Goal: Task Accomplishment & Management: Complete application form

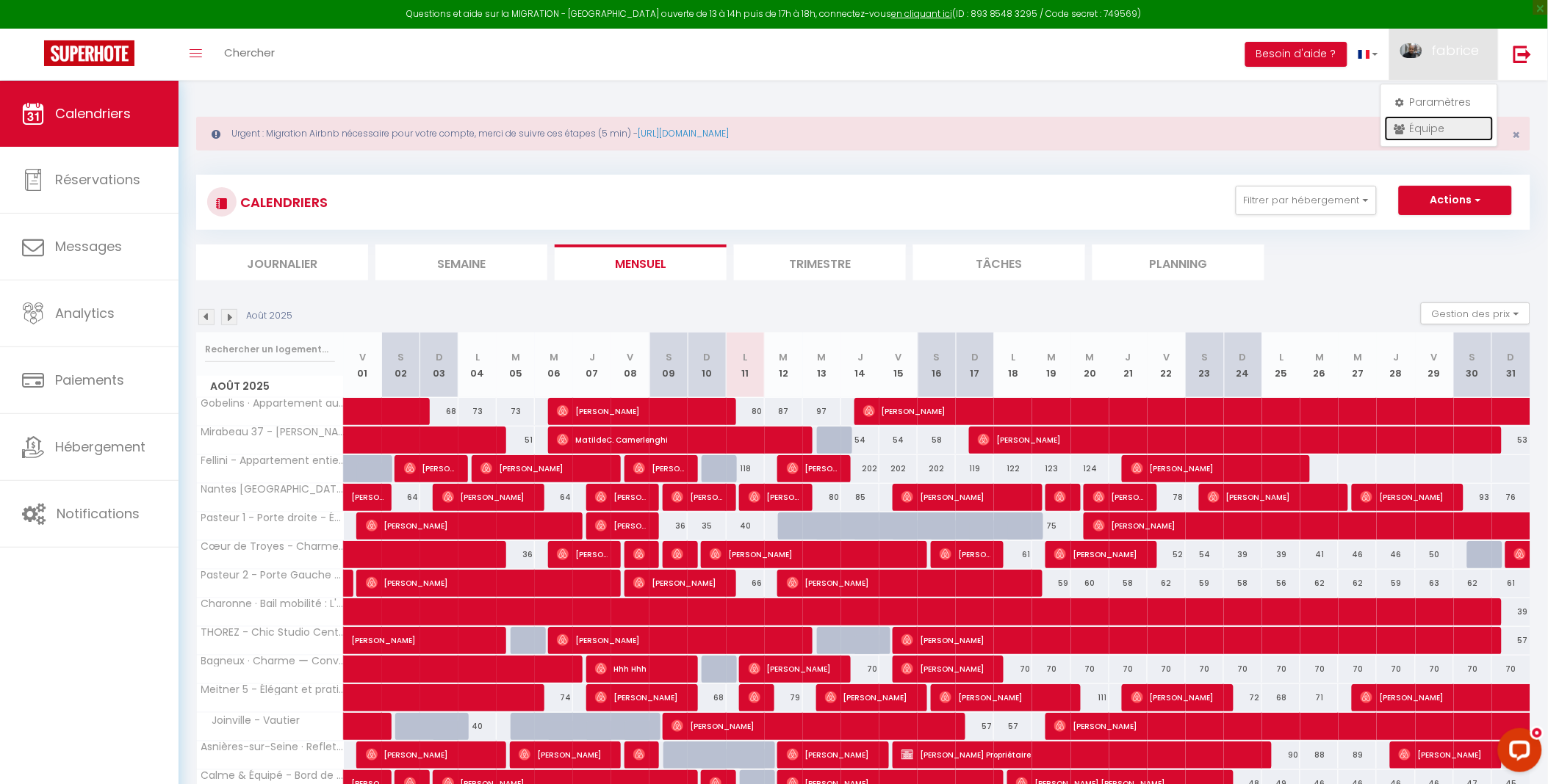
click at [1441, 122] on link "Équipe" at bounding box center [1439, 128] width 108 height 25
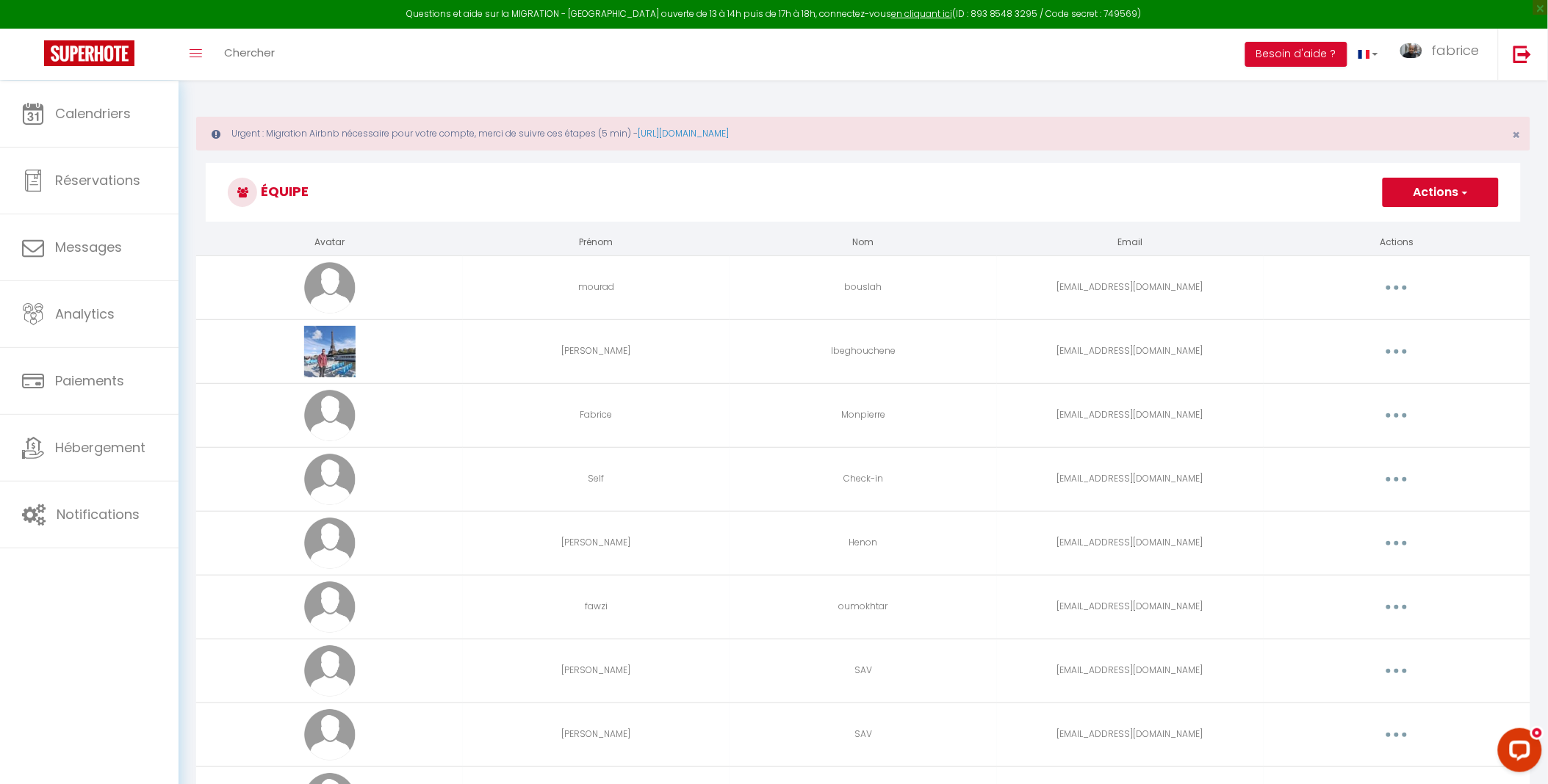
click at [1456, 204] on button "Actions" at bounding box center [1441, 193] width 116 height 29
click at [1438, 228] on link "Ajouter un nouvel utilisateur" at bounding box center [1412, 225] width 174 height 19
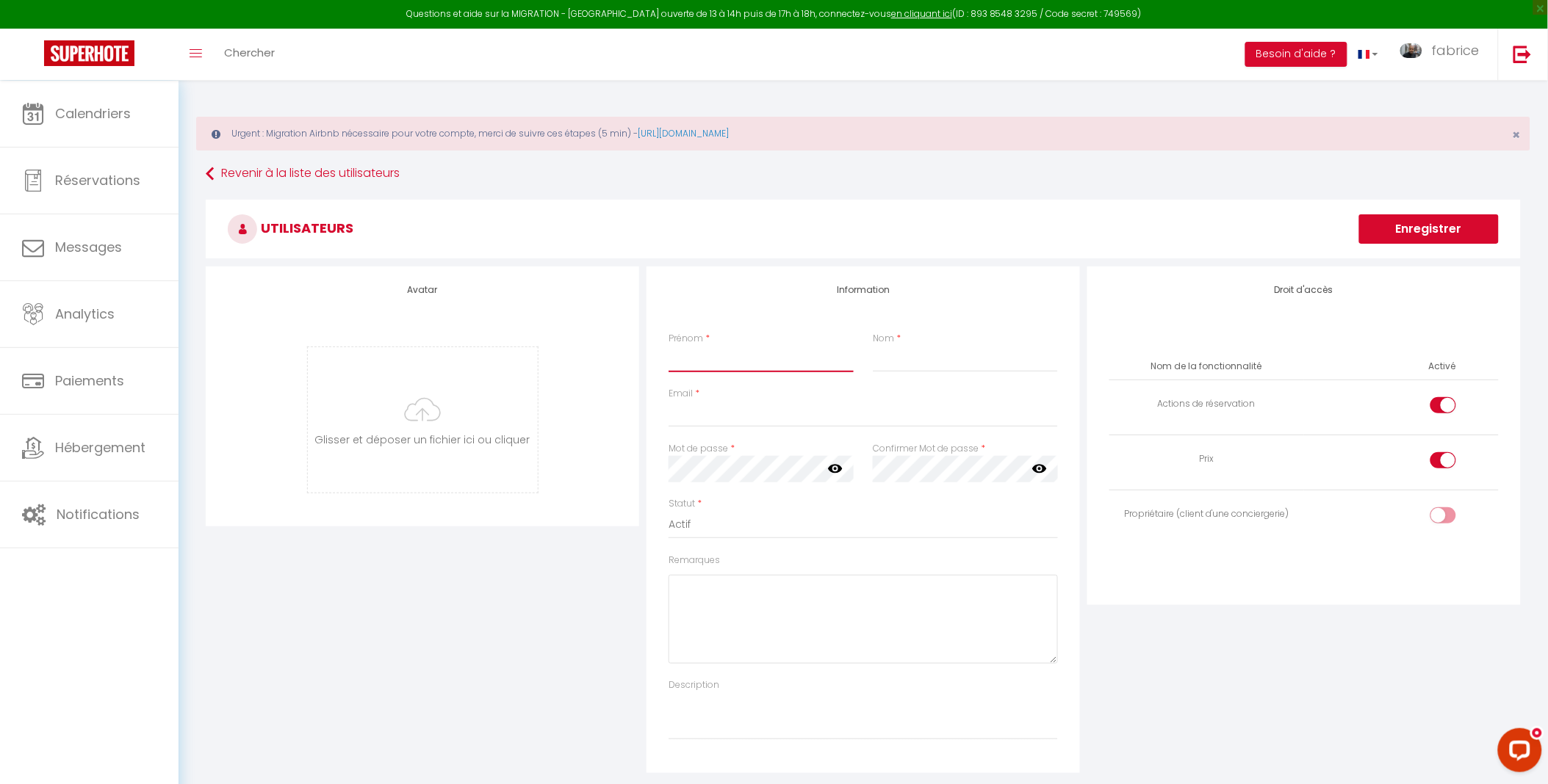
click at [744, 353] on input "Prénom" at bounding box center [761, 359] width 185 height 26
type input "[PERSON_NAME]"
click at [911, 367] on input "Nom" at bounding box center [965, 359] width 185 height 26
type input "Youngsbnb"
drag, startPoint x: 701, startPoint y: 424, endPoint x: 712, endPoint y: 419, distance: 12.1
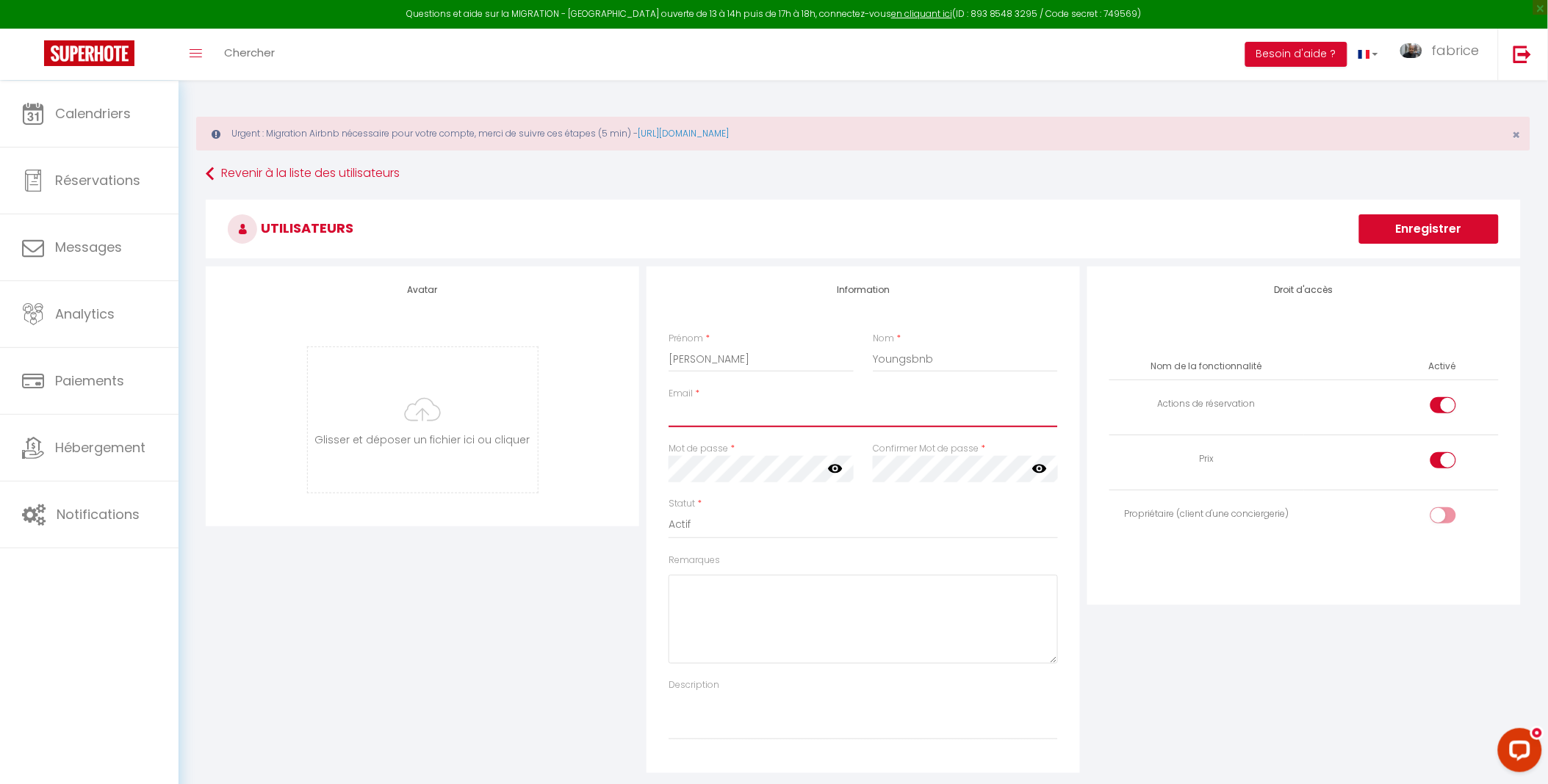
click at [702, 424] on input "Email" at bounding box center [863, 414] width 390 height 26
type input "contact@[EMAIL_ADDRESS][DOMAIN_NAME]"
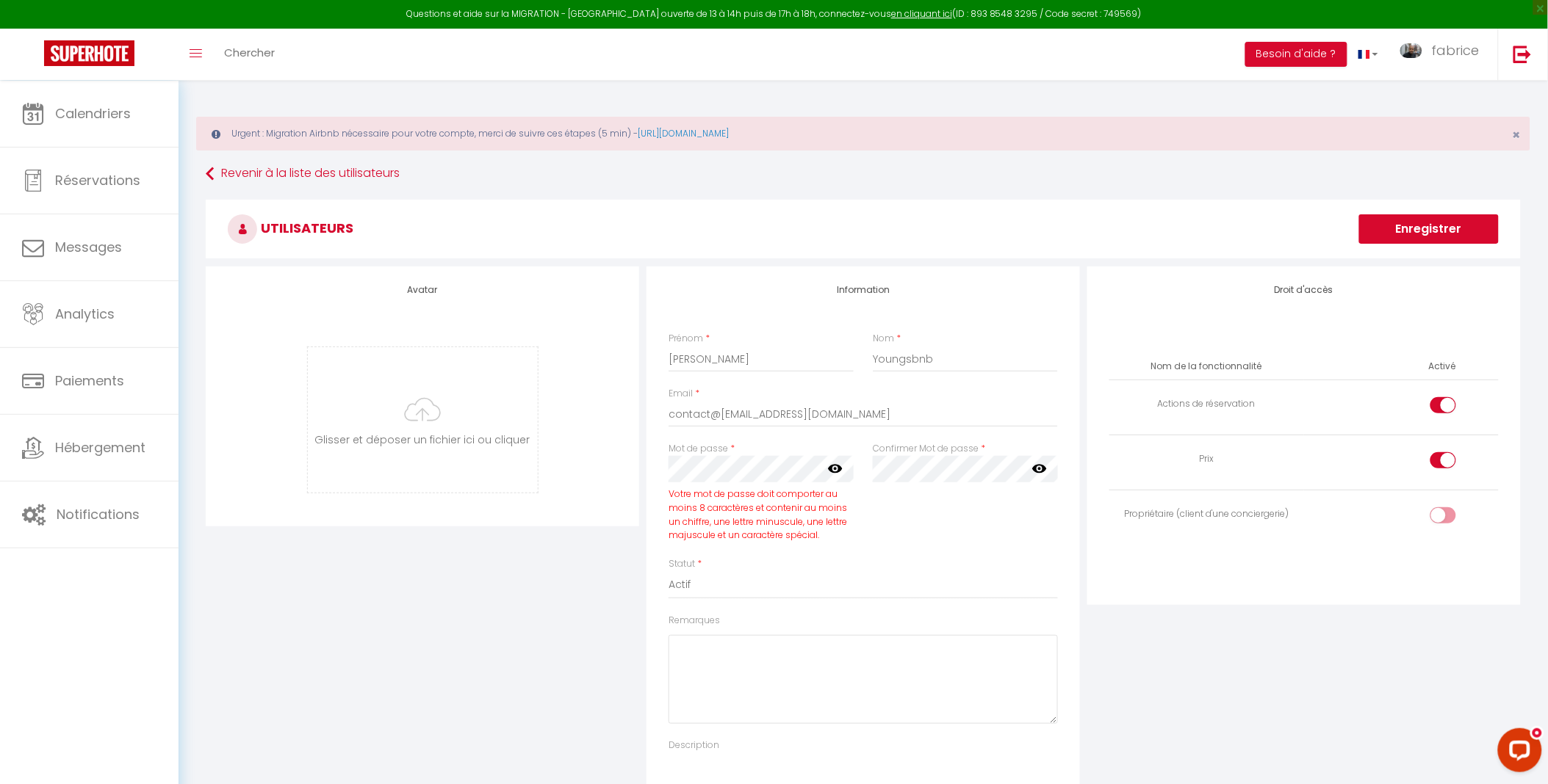
click at [835, 473] on icon at bounding box center [835, 469] width 15 height 9
click at [1040, 473] on icon at bounding box center [1040, 469] width 15 height 9
click at [962, 558] on div "Confirmer Mot de passe * false" at bounding box center [965, 500] width 204 height 115
click at [1433, 409] on div at bounding box center [1444, 405] width 26 height 16
click at [1443, 409] on input "checkbox" at bounding box center [1456, 408] width 26 height 22
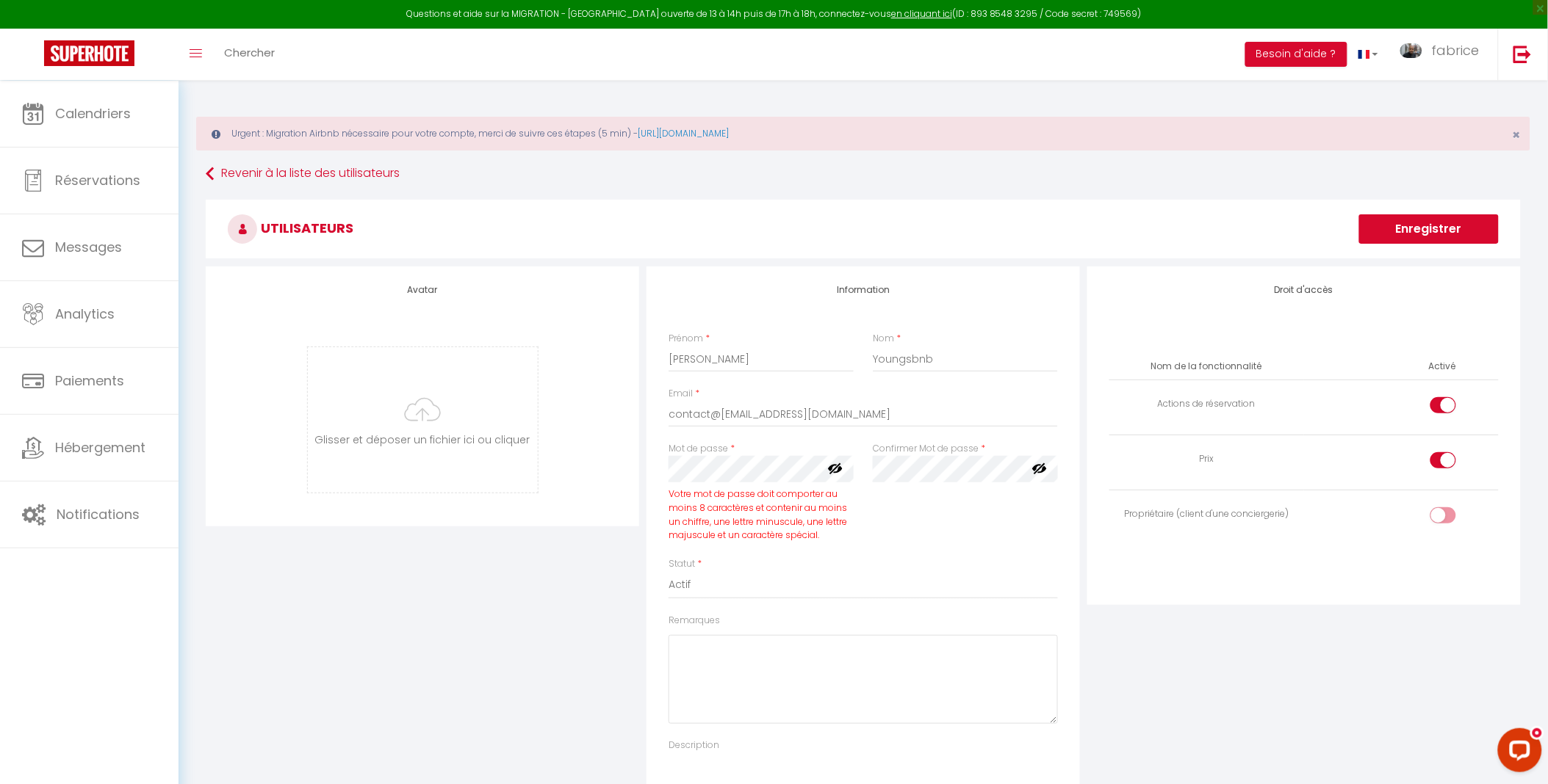
checkbox input "false"
click at [1436, 460] on div at bounding box center [1444, 461] width 26 height 16
click at [1443, 460] on input "checkbox" at bounding box center [1456, 463] width 26 height 22
checkbox input "false"
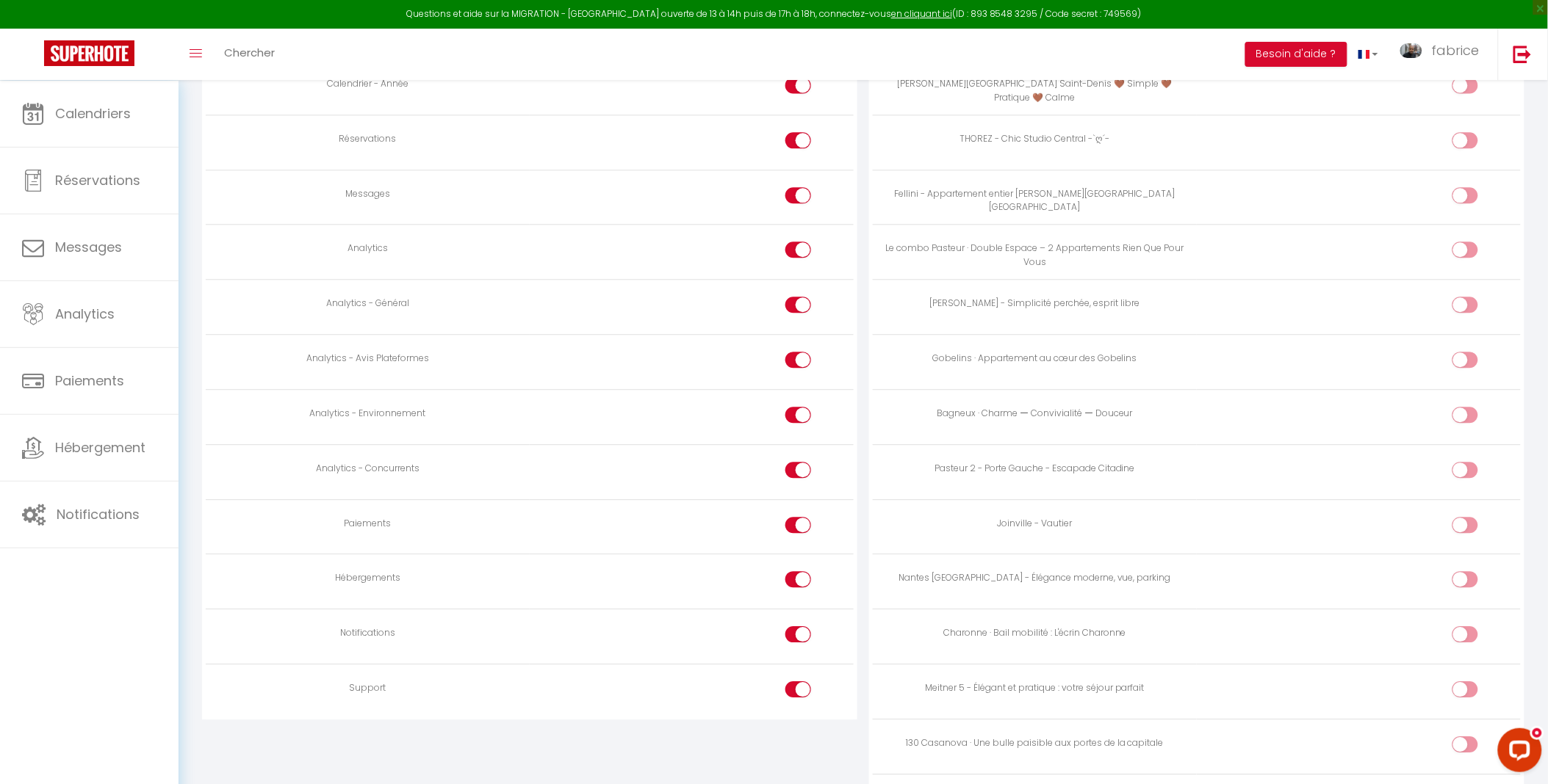
scroll to position [1142, 0]
click at [797, 257] on div at bounding box center [798, 248] width 26 height 16
click at [798, 262] on input "checkbox" at bounding box center [811, 251] width 26 height 22
checkbox input "false"
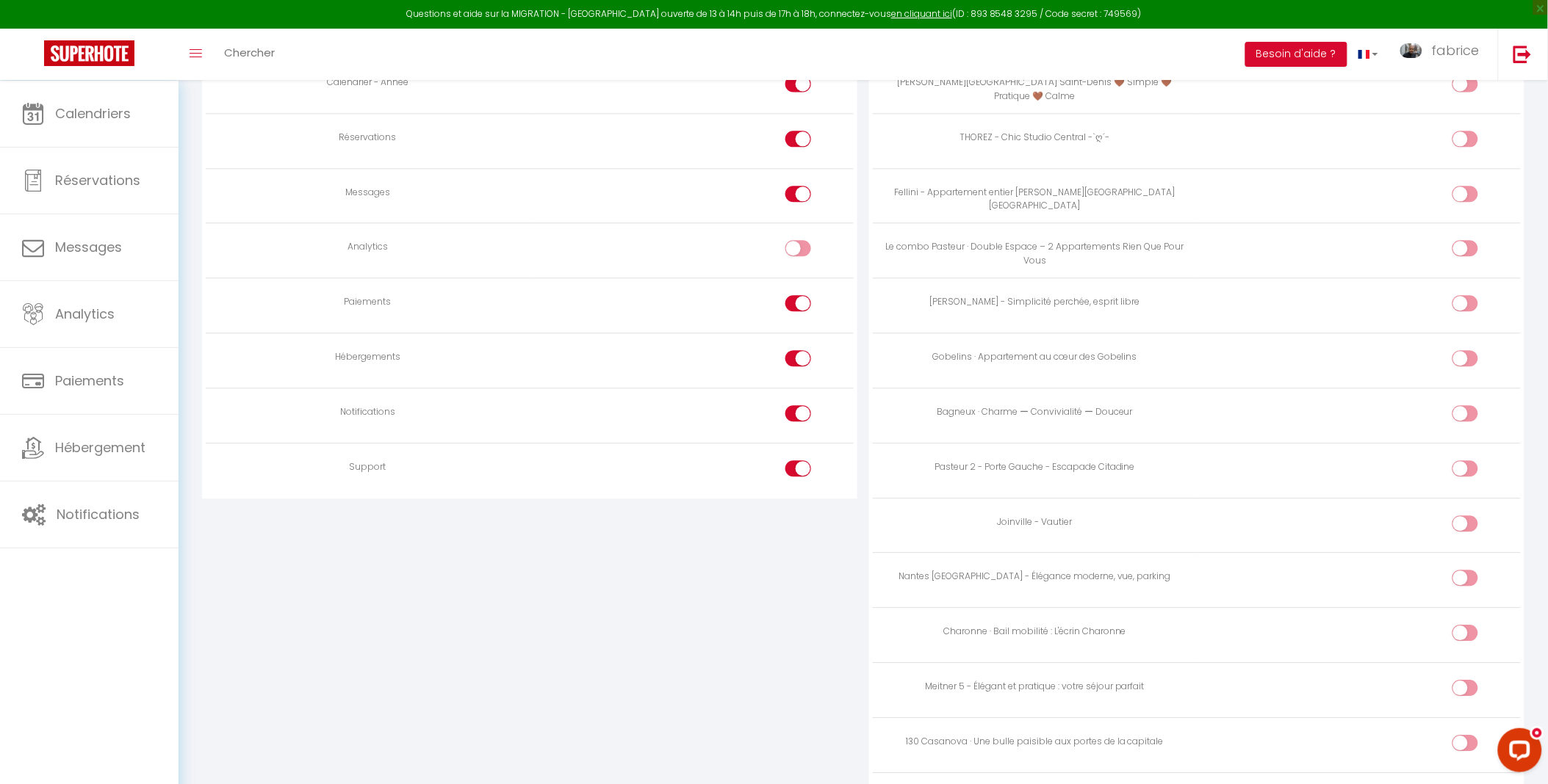
click at [792, 311] on div at bounding box center [798, 303] width 26 height 16
click at [798, 317] on input "checkbox" at bounding box center [811, 305] width 26 height 22
checkbox input "false"
drag, startPoint x: 792, startPoint y: 386, endPoint x: 797, endPoint y: 443, distance: 57.2
click at [792, 367] on div at bounding box center [798, 358] width 26 height 16
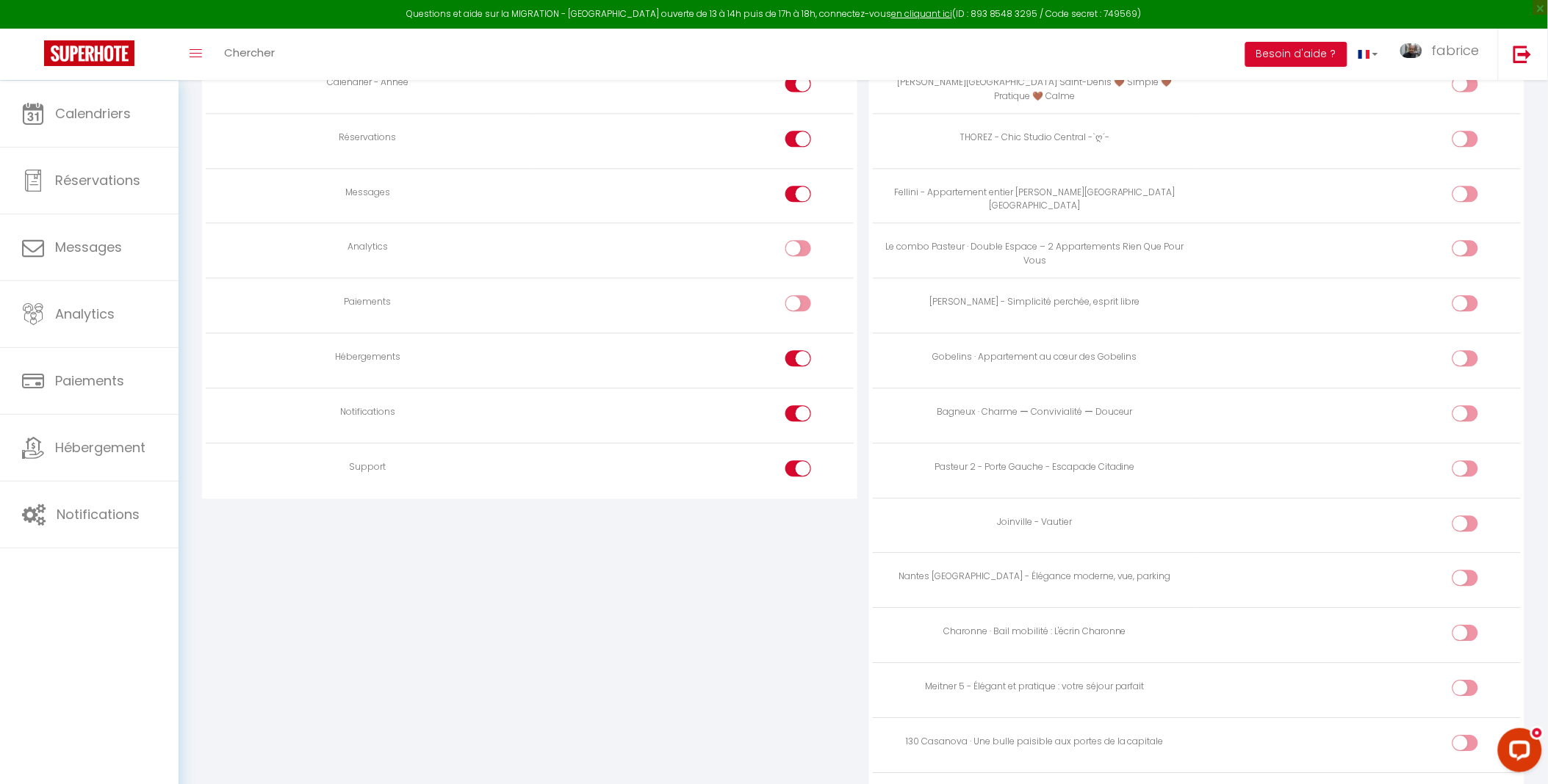
click at [798, 372] on input "checkbox" at bounding box center [811, 361] width 26 height 22
checkbox input "false"
click at [797, 421] on div at bounding box center [798, 413] width 26 height 16
click at [798, 428] on input "checkbox" at bounding box center [811, 415] width 26 height 22
checkbox input "false"
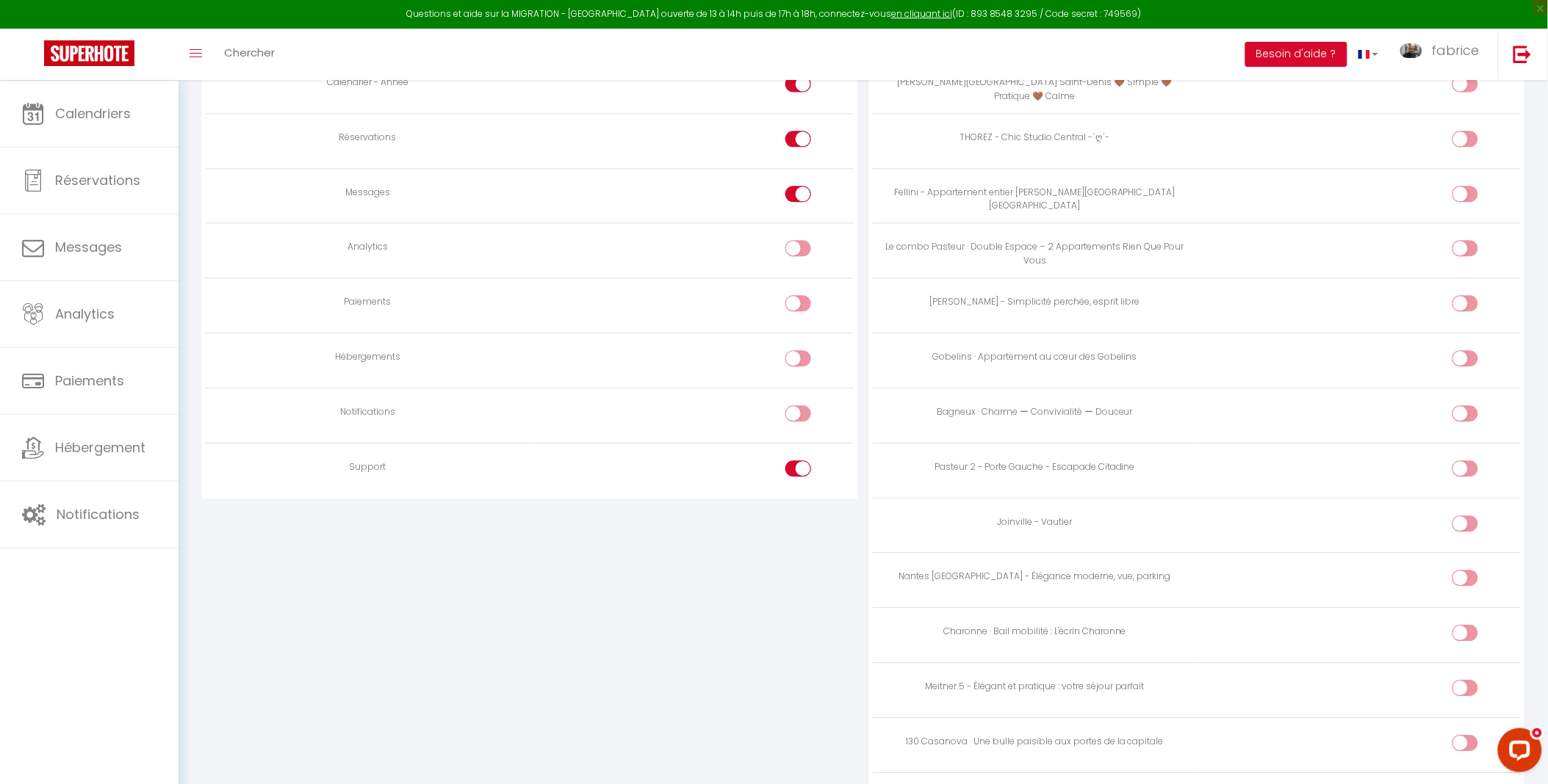
click at [794, 477] on div at bounding box center [798, 468] width 26 height 16
click at [798, 482] on input "checkbox" at bounding box center [811, 471] width 26 height 22
checkbox input "false"
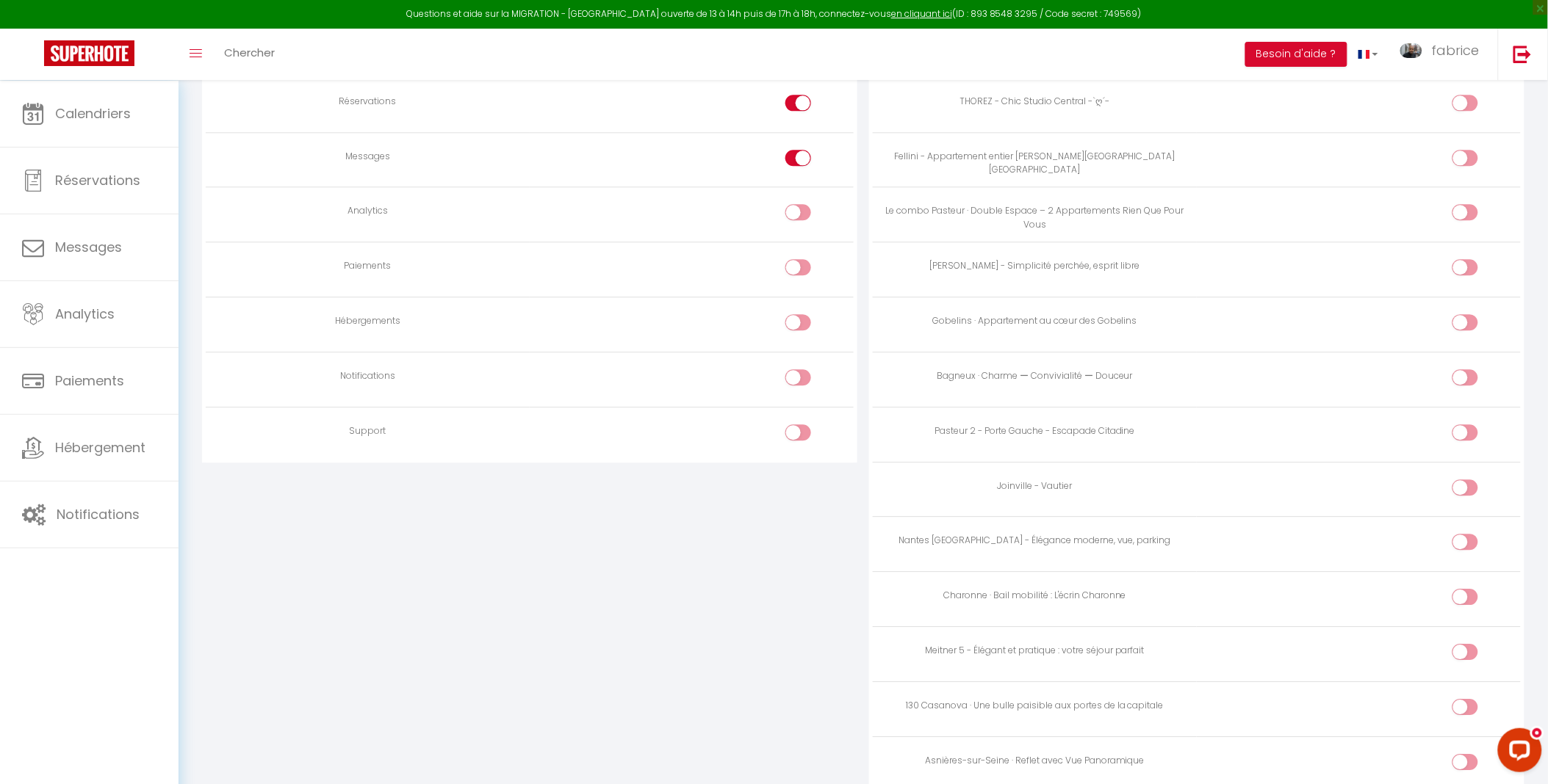
scroll to position [1225, 0]
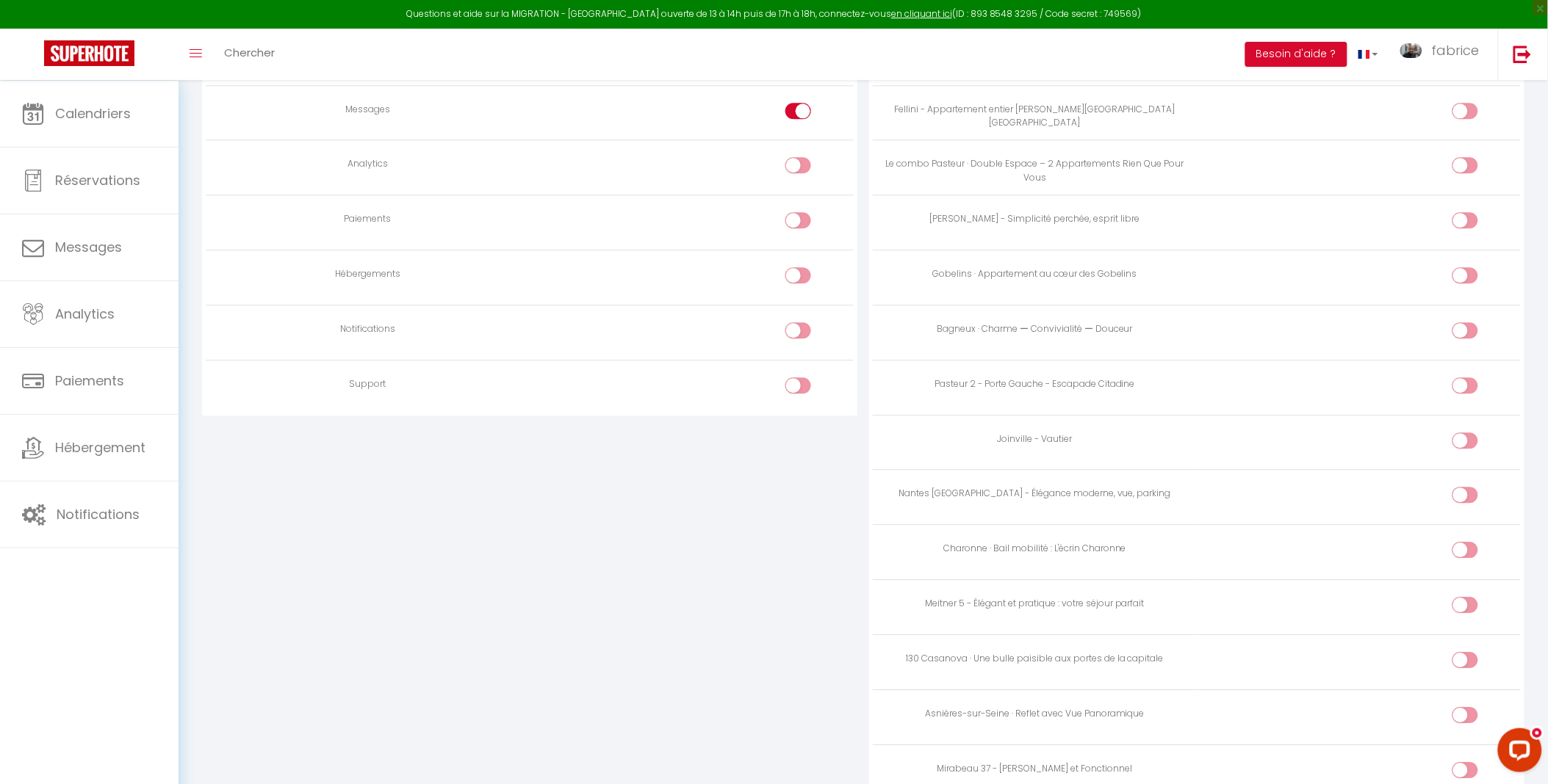
click at [1470, 344] on input "checkbox" at bounding box center [1479, 333] width 26 height 22
checkbox input "true"
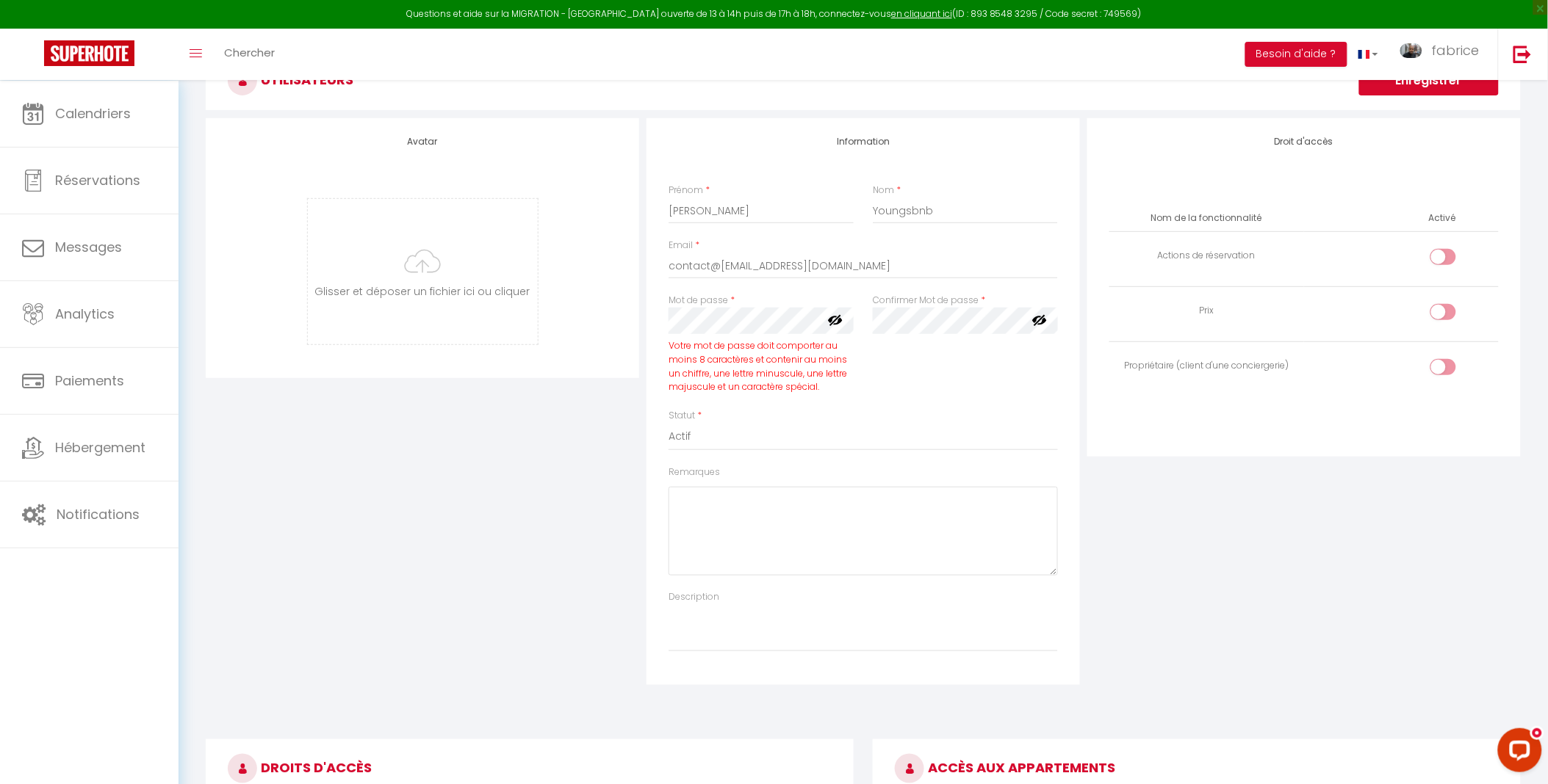
scroll to position [0, 0]
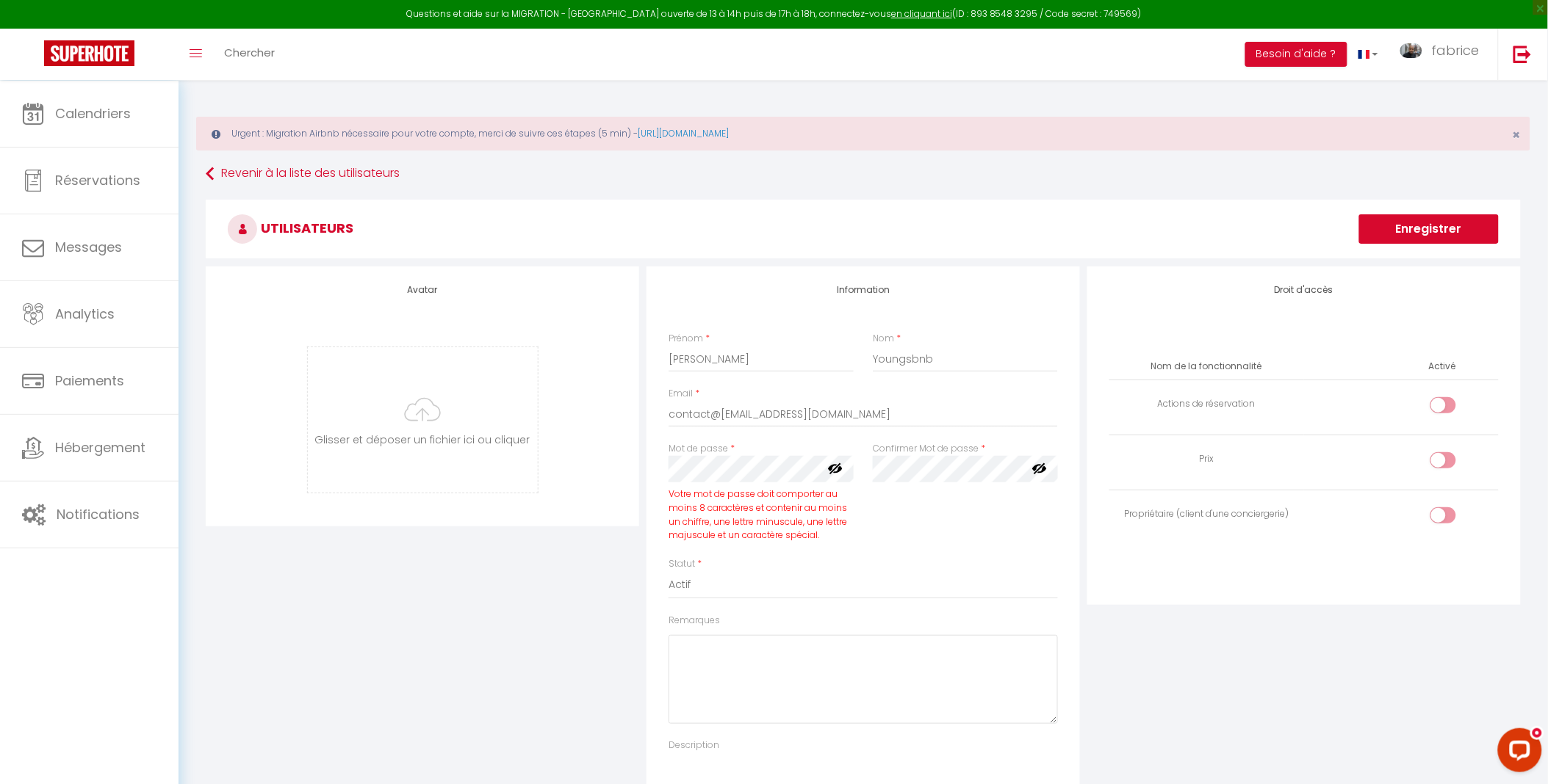
click at [1444, 231] on button "Enregistrer" at bounding box center [1429, 229] width 140 height 29
click at [1427, 232] on button "Enregistrer" at bounding box center [1429, 229] width 140 height 29
click at [720, 414] on input "contact@[EMAIL_ADDRESS][DOMAIN_NAME]" at bounding box center [863, 414] width 390 height 26
type input "[EMAIL_ADDRESS][DOMAIN_NAME]"
click at [1429, 232] on button "Enregistrer" at bounding box center [1429, 229] width 140 height 29
